Goal: Feedback & Contribution: Submit feedback/report problem

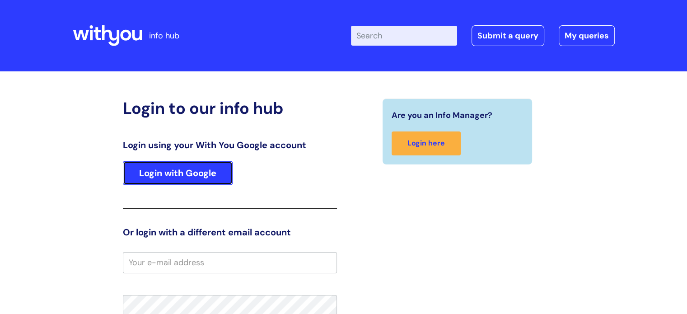
click at [214, 175] on link "Login with Google" at bounding box center [178, 172] width 110 height 23
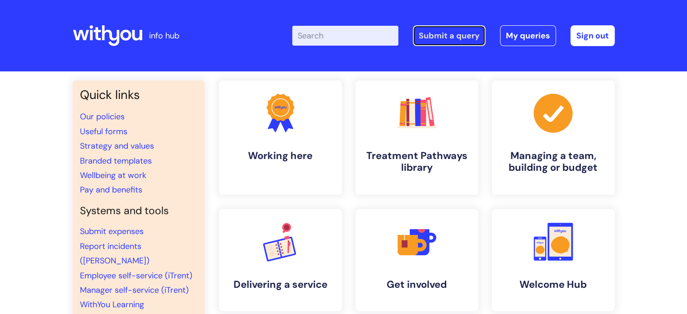
click at [441, 36] on link "Submit a query" at bounding box center [449, 35] width 73 height 21
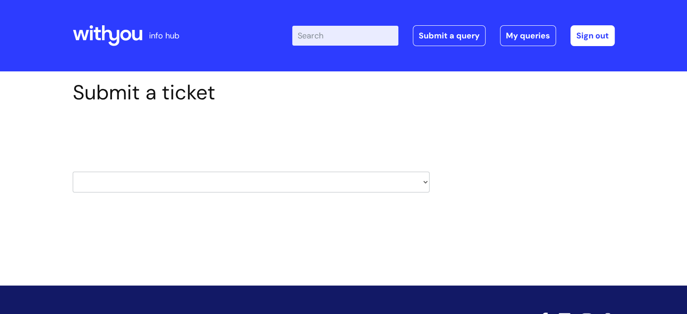
click at [336, 173] on select "HR / People IT and Support Clinical Drug Alerts Finance Accounts Data Support T…" at bounding box center [251, 182] width 357 height 21
select select "safeguarding"
click at [73, 172] on select "HR / People IT and Support Clinical Drug Alerts Finance Accounts Data Support T…" at bounding box center [251, 182] width 357 height 21
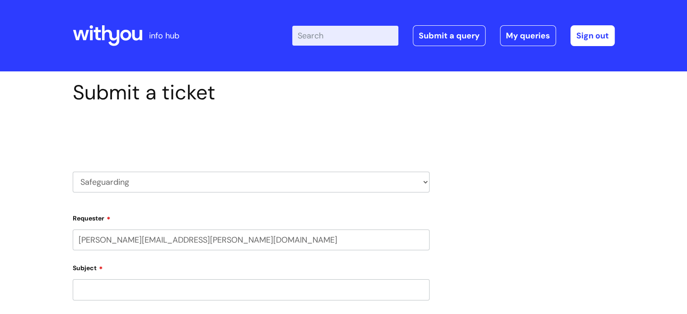
select select "80004418241"
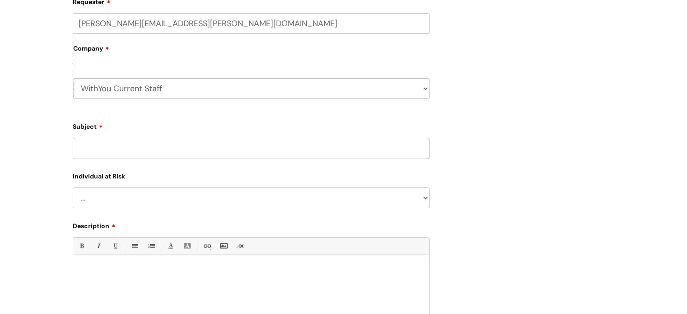
scroll to position [217, 0]
click at [269, 146] on input "Subject" at bounding box center [251, 147] width 357 height 21
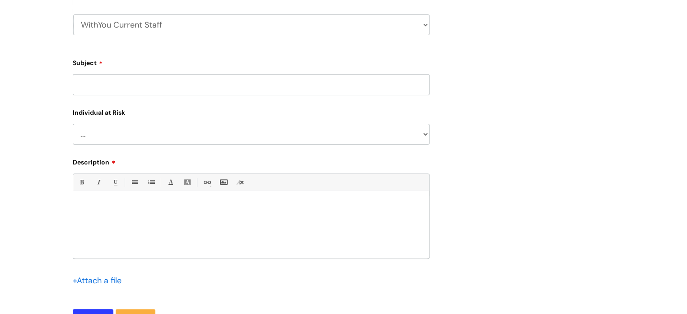
scroll to position [280, 0]
click at [152, 138] on select "... Adult Child" at bounding box center [251, 134] width 357 height 21
select select "Adult"
click at [73, 124] on select "... Adult Child" at bounding box center [251, 134] width 357 height 21
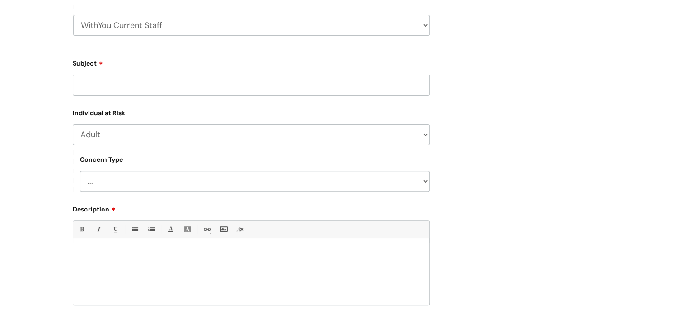
click at [138, 175] on select "... Concern of Neglect Concern of Abuse Concern of Self Harm" at bounding box center [255, 181] width 350 height 21
select select "Concern of Self Harm"
click at [80, 171] on select "... Concern of Neglect Concern of Abuse Concern of Self Harm" at bounding box center [255, 181] width 350 height 21
click at [128, 90] on input "Subject" at bounding box center [251, 85] width 357 height 21
type input "incident reporting system"
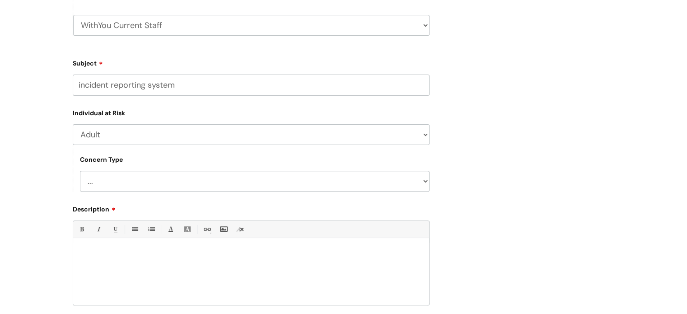
click at [209, 273] on div at bounding box center [251, 274] width 356 height 62
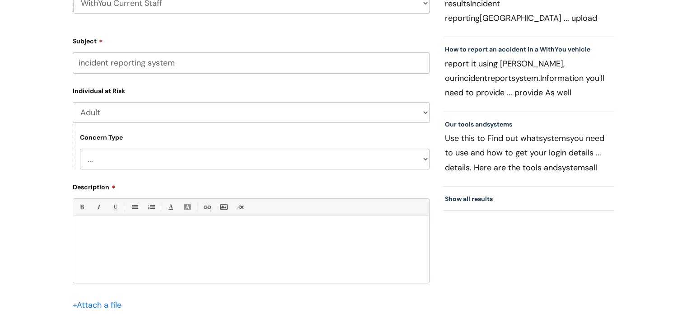
scroll to position [308, 0]
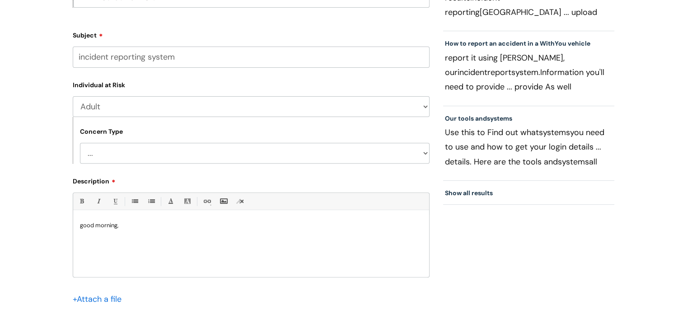
click at [81, 224] on p "good morning," at bounding box center [251, 225] width 342 height 8
click at [102, 235] on p at bounding box center [251, 233] width 342 height 8
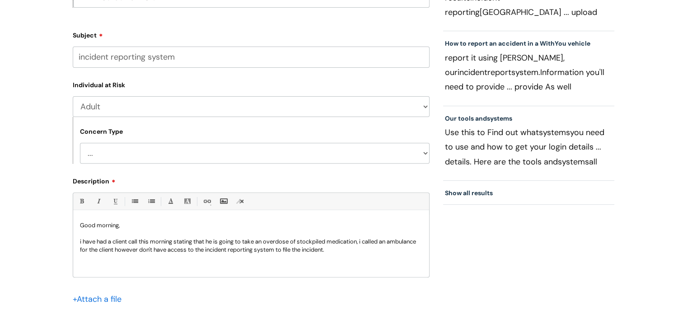
click at [382, 252] on p "i have had a client call this morning stating that he is going to take an overd…" at bounding box center [251, 246] width 342 height 16
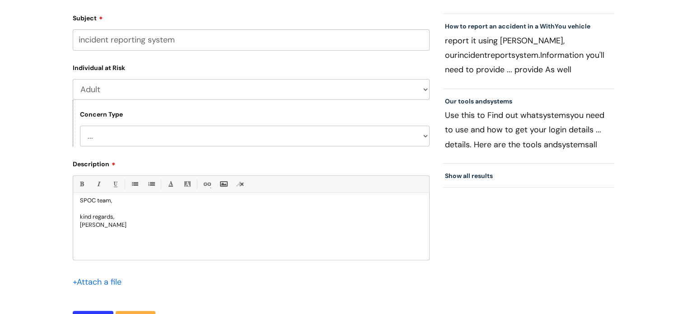
scroll to position [494, 0]
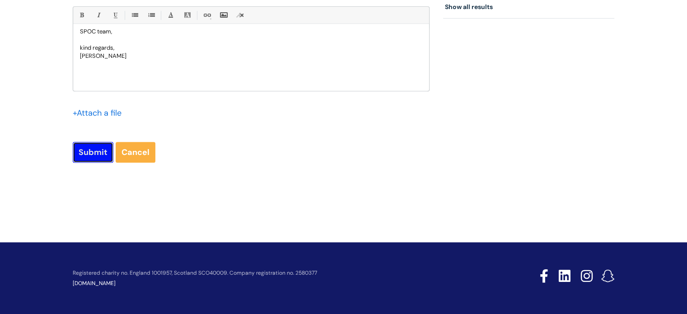
click at [98, 145] on input "Submit" at bounding box center [93, 152] width 41 height 21
type input "Please Wait..."
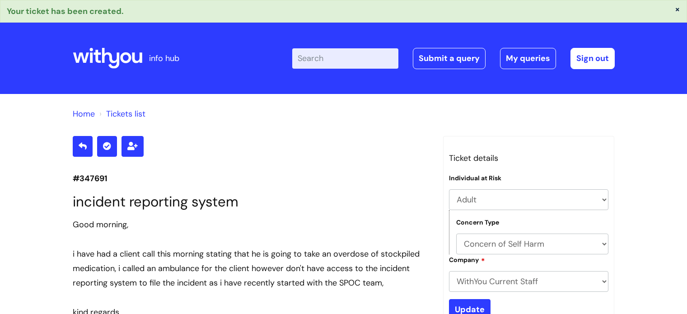
select select "Adult"
select select "Concern of Self Harm"
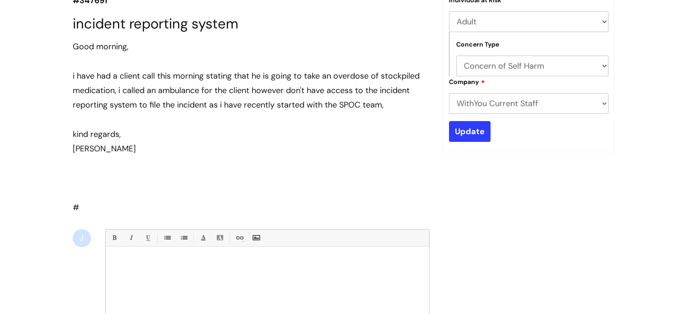
scroll to position [161, 0]
